Goal: Complete application form

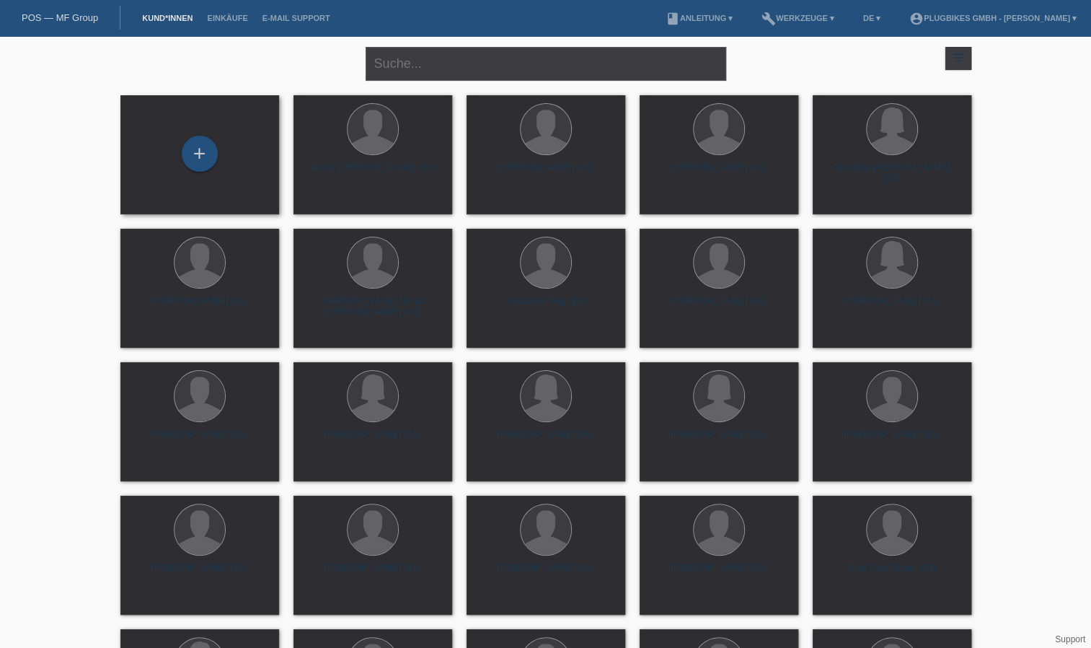
click at [211, 137] on div "+" at bounding box center [200, 155] width 136 height 38
click at [202, 159] on div "+" at bounding box center [200, 154] width 36 height 36
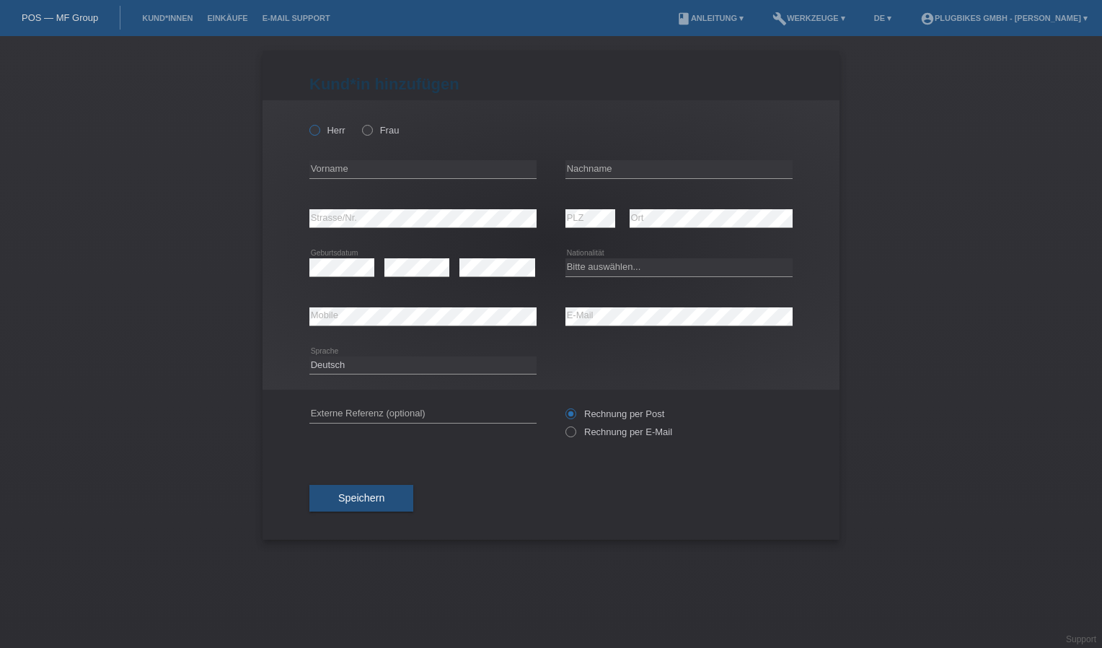
click at [307, 123] on icon at bounding box center [307, 123] width 0 height 0
click at [316, 130] on input "Herr" at bounding box center [313, 129] width 9 height 9
radio input "true"
click at [342, 163] on input "text" at bounding box center [422, 169] width 227 height 18
type input "Vinoth"
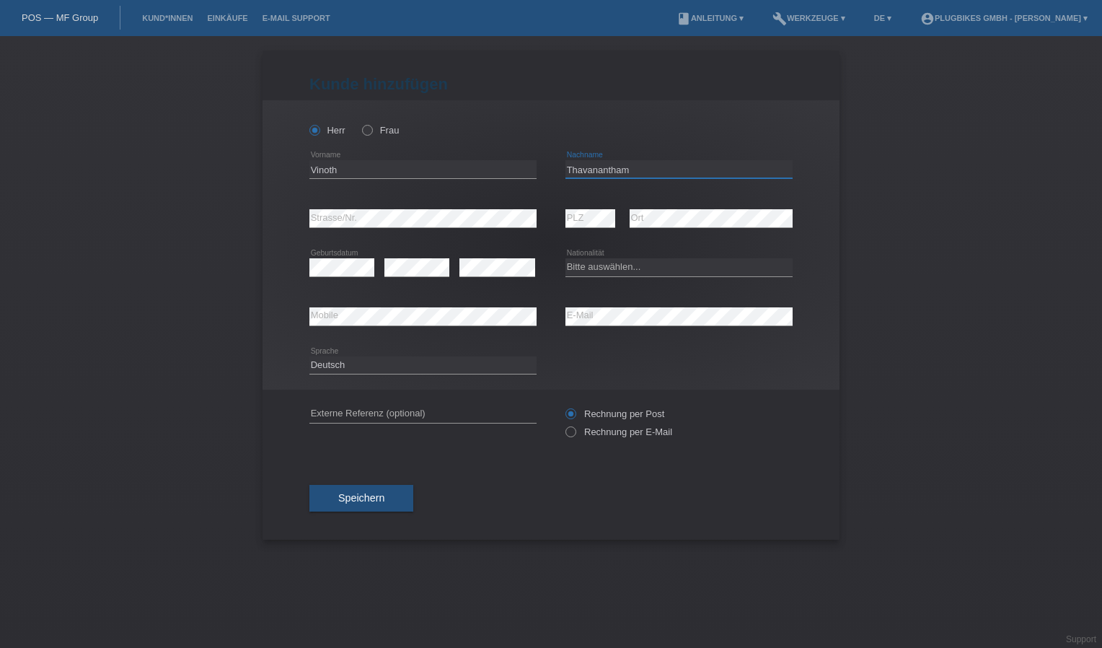
type input "Thavanantham"
click at [481, 247] on div "error" at bounding box center [497, 267] width 76 height 49
click at [480, 255] on div "error" at bounding box center [497, 267] width 76 height 49
click at [578, 259] on select "Bitte auswählen... Schweiz Deutschland Liechtenstein Österreich ------------ Af…" at bounding box center [678, 266] width 227 height 17
select select "LK"
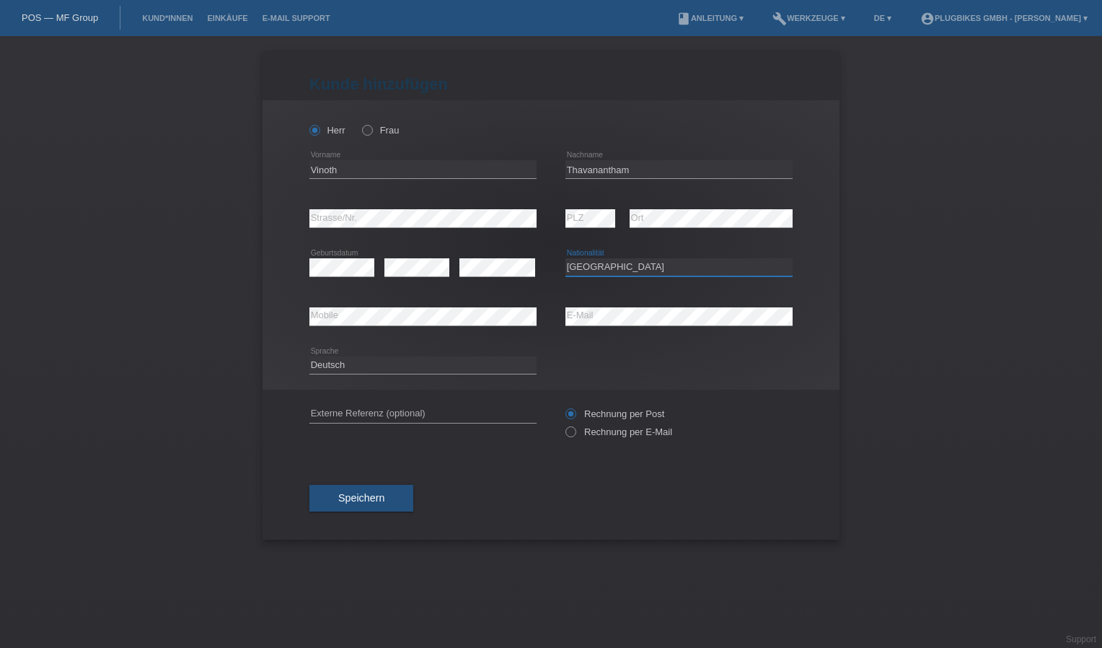
click at [565, 258] on select "Bitte auswählen... Schweiz Deutschland Liechtenstein Österreich ------------ Af…" at bounding box center [678, 266] width 227 height 17
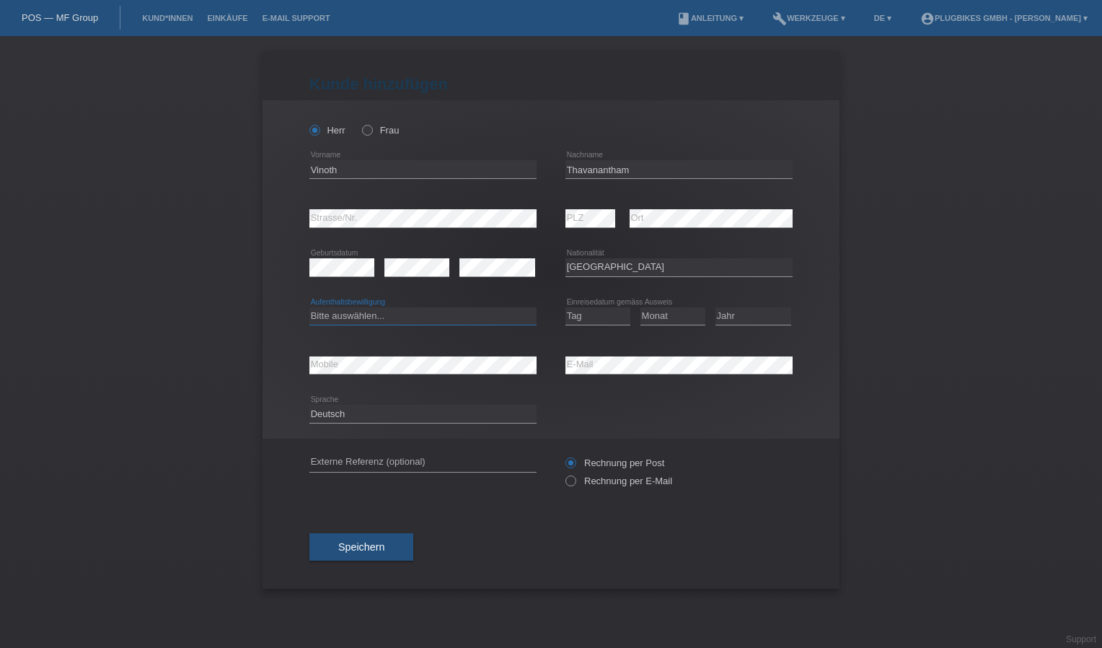
click at [332, 318] on select "Bitte auswählen... C B B - Flüchtlingsstatus Andere" at bounding box center [422, 315] width 227 height 17
select select "C"
click at [309, 307] on select "Bitte auswählen... C B B - Flüchtlingsstatus Andere" at bounding box center [422, 315] width 227 height 17
click at [603, 307] on select "Tag 01 02 03 04 05 06 07 08 09 10 11" at bounding box center [597, 315] width 65 height 17
select select "12"
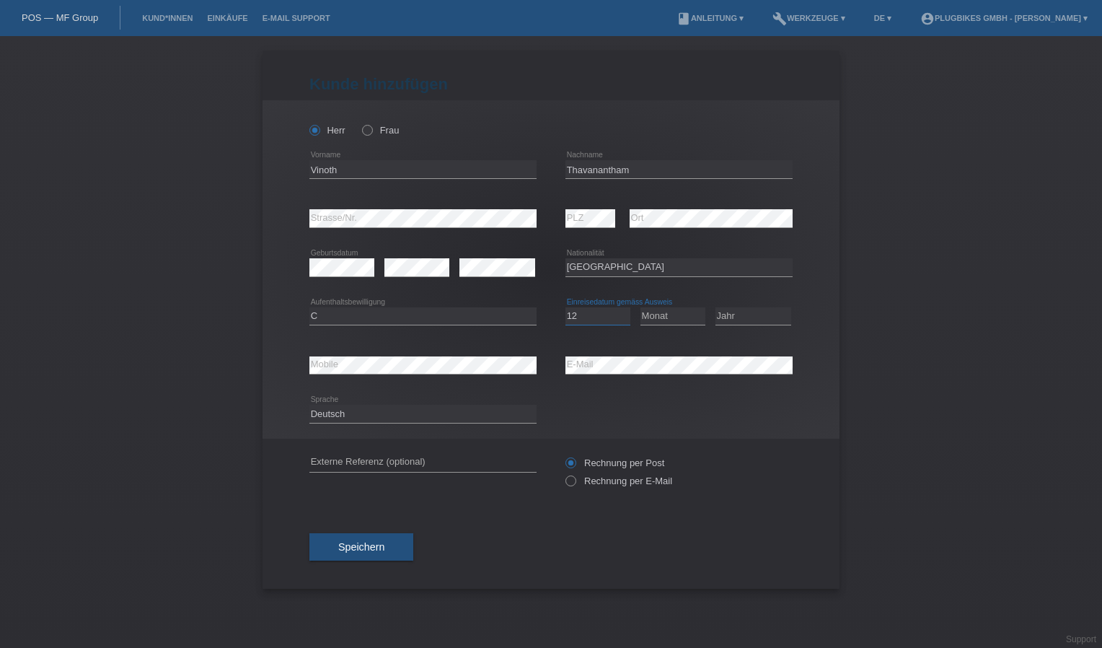
click at [565, 307] on select "Tag 01 02 03 04 05 06 07 08 09 10 11" at bounding box center [597, 315] width 65 height 17
click at [662, 316] on select "Monat 01 02 03 04 05 06 07 08 09 10 11" at bounding box center [672, 315] width 65 height 17
select select "07"
click at [640, 307] on select "Monat 01 02 03 04 05 06 07 08 09 10 11" at bounding box center [672, 315] width 65 height 17
click at [719, 312] on select "Jahr 2025 2024 2023 2022 2021 2020 2019 2018 2017 2016 2015 2014 2013 2012 2011…" at bounding box center [753, 315] width 76 height 17
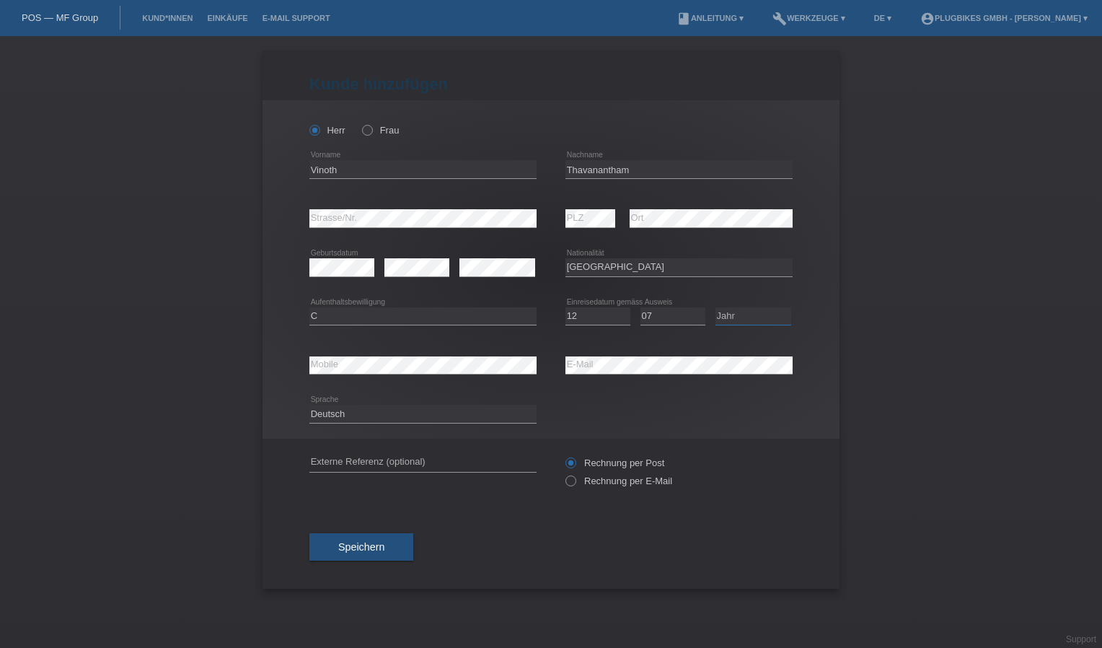
select select "2009"
click at [715, 307] on select "Jahr 2025 2024 2023 2022 2021 2020 2019 2018 2017 2016 2015 2014 2013 2012 2011…" at bounding box center [753, 315] width 76 height 17
click at [682, 419] on div "Deutsch Français Italiano English error Sprache" at bounding box center [550, 413] width 483 height 49
click at [731, 493] on div "Rechnung per Post Rechnung per E-Mail" at bounding box center [678, 471] width 227 height 66
click at [384, 544] on span "Speichern" at bounding box center [361, 547] width 46 height 12
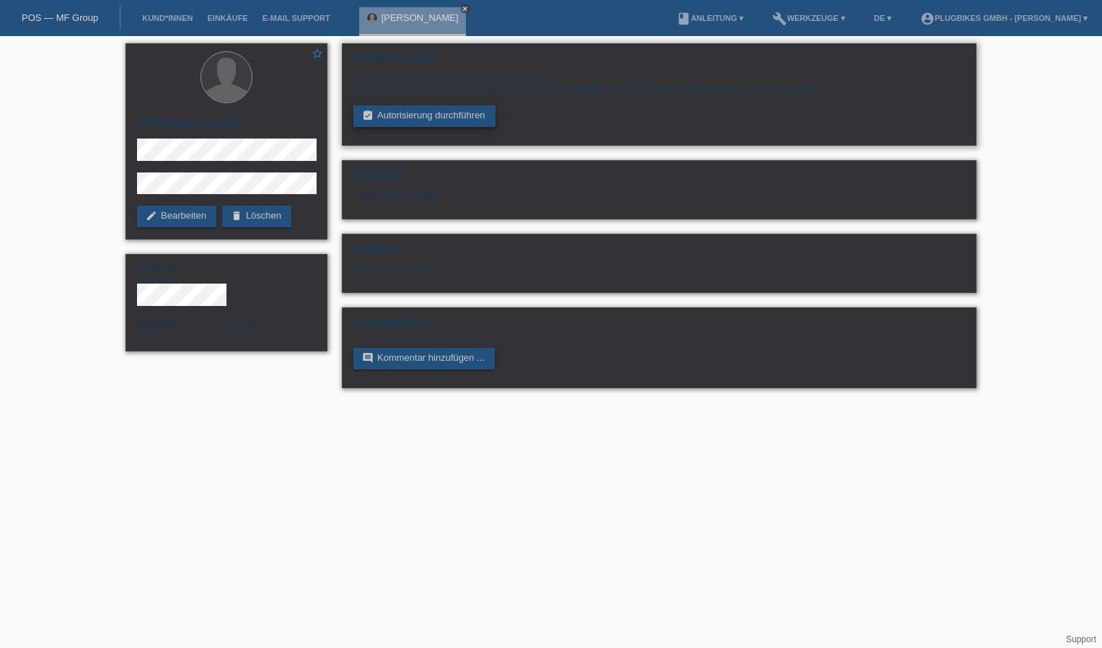
click at [436, 119] on link "assignment_turned_in Autorisierung durchführen" at bounding box center [424, 116] width 142 height 22
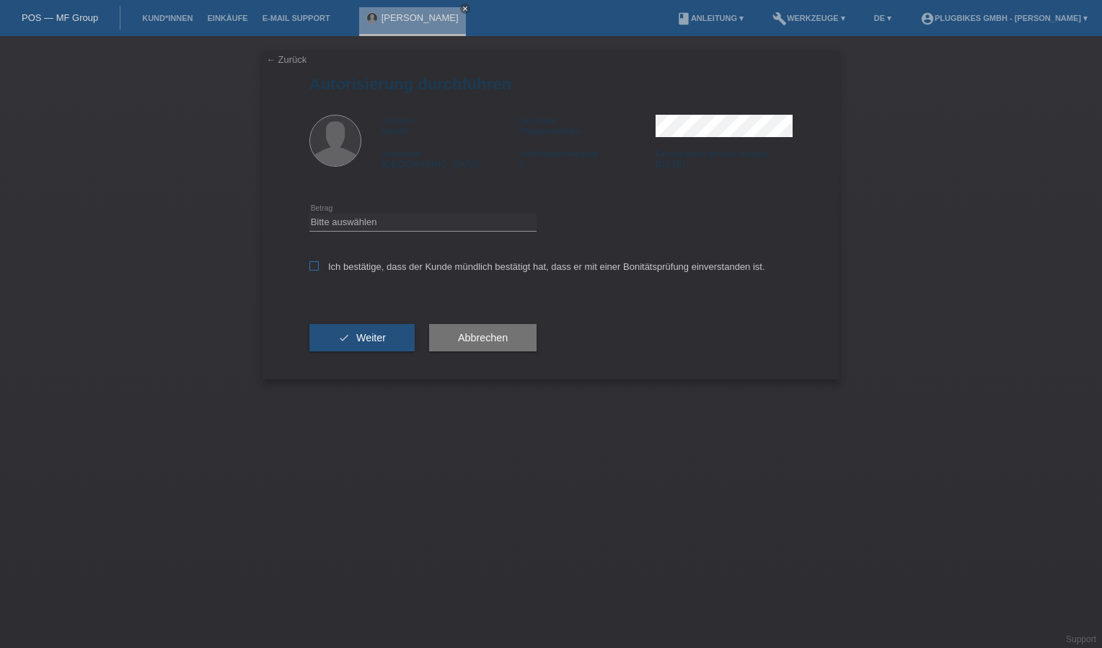
click at [313, 267] on icon at bounding box center [313, 265] width 9 height 9
click at [313, 267] on input "Ich bestätige, dass der Kunde mündlich bestätigt hat, dass er mit einer Bonität…" at bounding box center [313, 265] width 9 height 9
checkbox input "true"
click at [385, 227] on select "Bitte auswählen CHF 1.00 - CHF 499.00 CHF 500.00 - CHF 1'999.00 CHF 2'000.00 - …" at bounding box center [422, 221] width 227 height 17
select select "3"
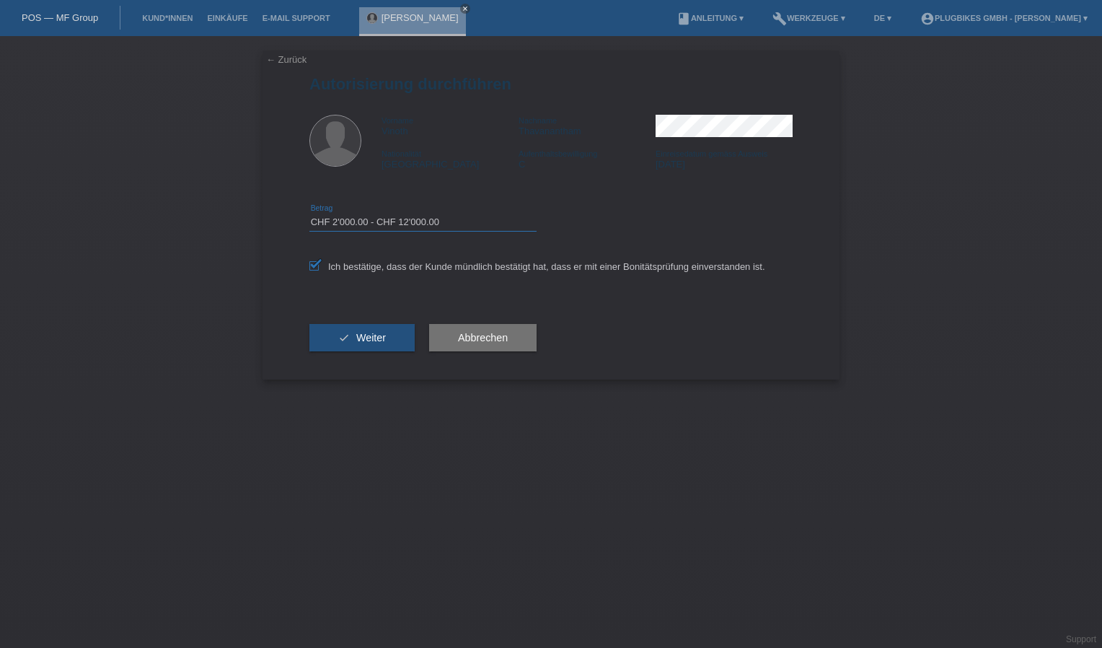
click at [309, 213] on select "Bitte auswählen CHF 1.00 - CHF 499.00 CHF 500.00 - CHF 1'999.00 CHF 2'000.00 - …" at bounding box center [422, 221] width 227 height 17
click at [376, 323] on div "check Weiter" at bounding box center [361, 338] width 105 height 84
click at [379, 327] on button "check Weiter" at bounding box center [361, 337] width 105 height 27
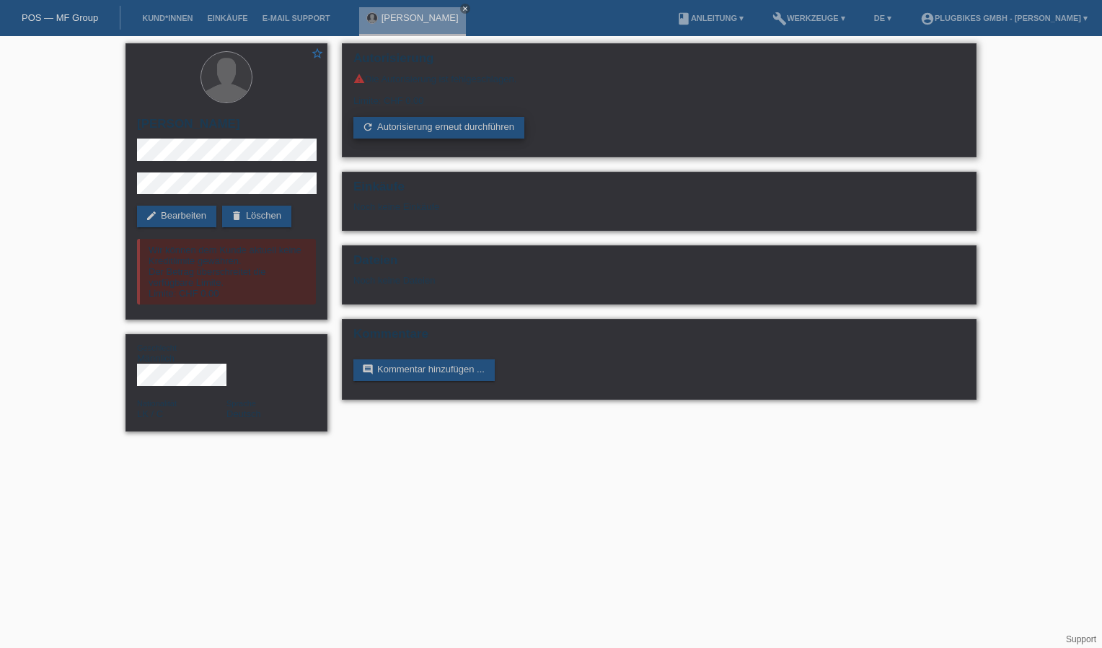
click at [417, 122] on link "refresh Autorisierung erneut durchführen" at bounding box center [438, 128] width 171 height 22
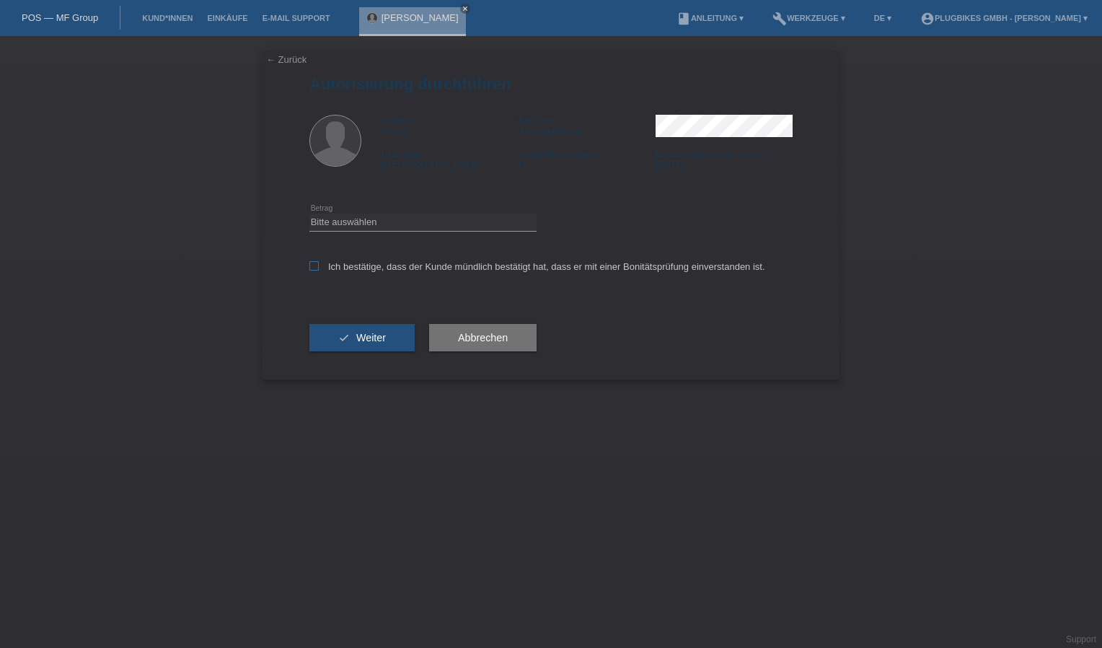
click at [397, 268] on label "Ich bestätige, dass der Kunde mündlich bestätigt hat, dass er mit einer Bonität…" at bounding box center [537, 266] width 456 height 11
click at [319, 268] on input "Ich bestätige, dass der Kunde mündlich bestätigt hat, dass er mit einer Bonität…" at bounding box center [313, 265] width 9 height 9
checkbox input "true"
drag, startPoint x: 403, startPoint y: 228, endPoint x: 402, endPoint y: 220, distance: 8.1
click at [402, 225] on select "Bitte auswählen CHF 1.00 - CHF 499.00 CHF 500.00 - CHF 1'999.00 CHF 2'000.00 - …" at bounding box center [422, 221] width 227 height 17
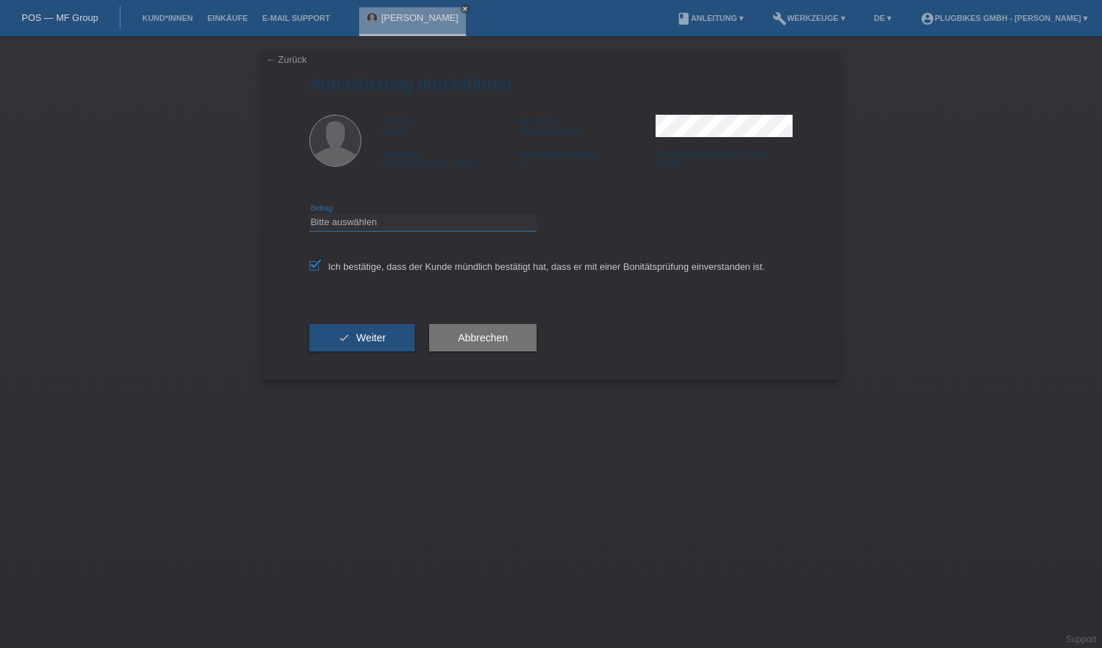
select select "3"
click at [309, 213] on select "Bitte auswählen CHF 1.00 - CHF 499.00 CHF 500.00 - CHF 1'999.00 CHF 2'000.00 - …" at bounding box center [422, 221] width 227 height 17
click at [405, 336] on button "check Weiter" at bounding box center [361, 337] width 105 height 27
